Goal: Find specific page/section

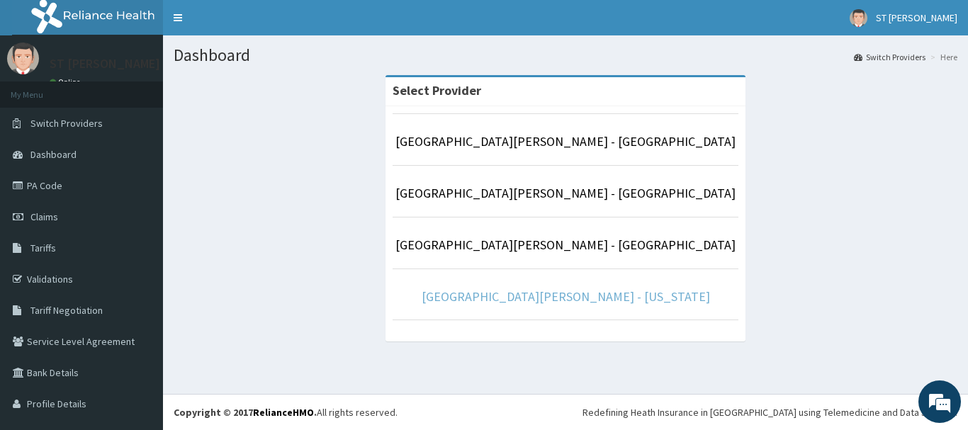
click at [553, 293] on link "[GEOGRAPHIC_DATA][PERSON_NAME] - [US_STATE]" at bounding box center [565, 296] width 288 height 16
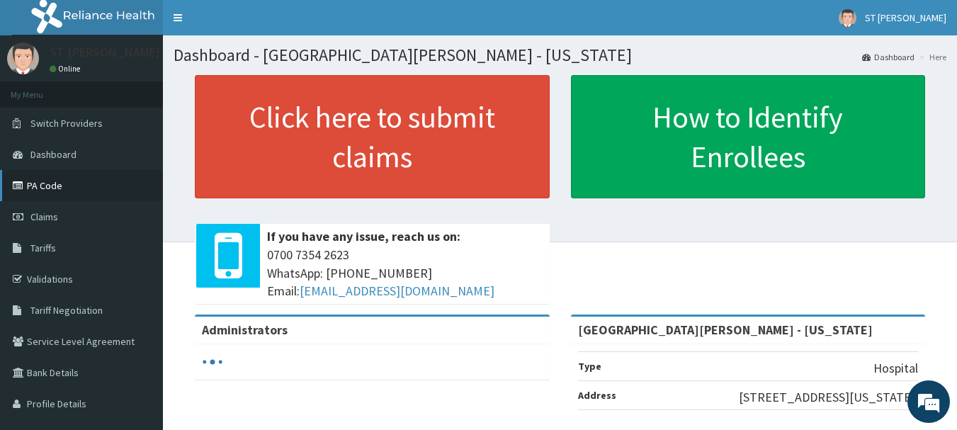
click at [43, 179] on link "PA Code" at bounding box center [81, 185] width 163 height 31
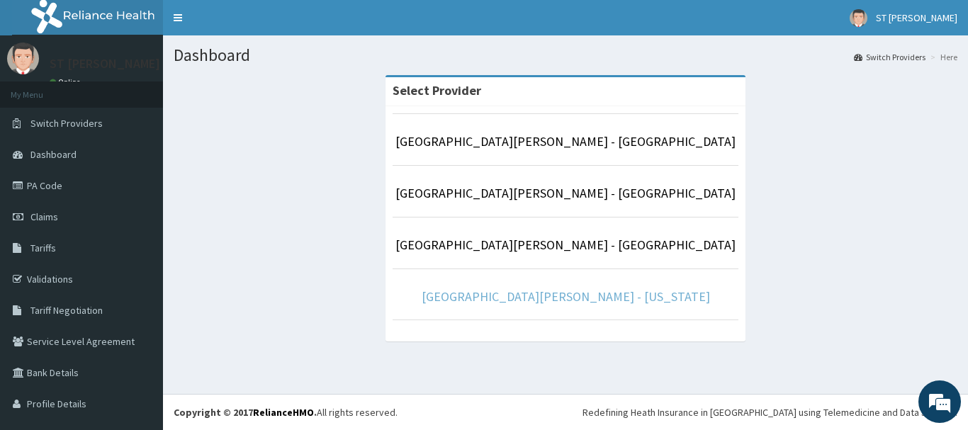
click at [513, 303] on link "[GEOGRAPHIC_DATA][PERSON_NAME] - [US_STATE]" at bounding box center [565, 296] width 288 height 16
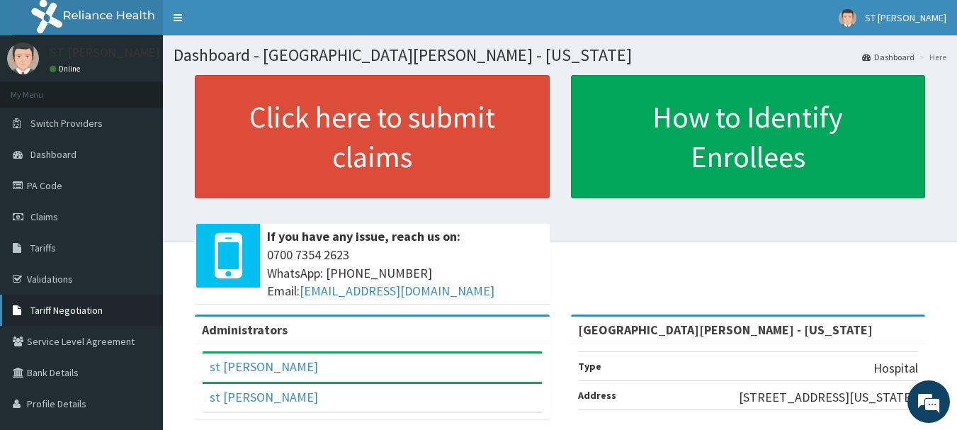
click at [45, 312] on span "Tariff Negotiation" at bounding box center [66, 310] width 72 height 13
